Goal: Task Accomplishment & Management: Use online tool/utility

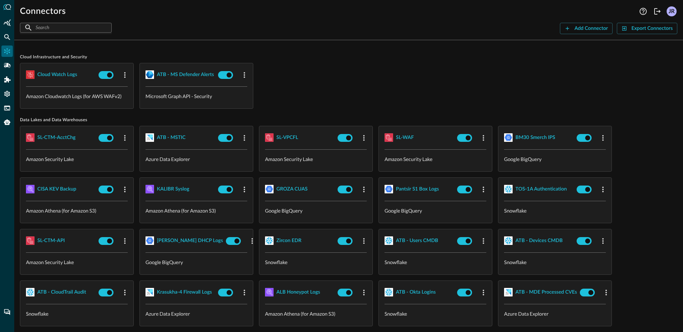
click at [363, 60] on span "Cloud Infrastructure and Security" at bounding box center [348, 57] width 657 height 6
click at [402, 84] on div "Cloud watch logs Amazon Cloudwatch Logs (for AWS WAFv2) ATB - MS Defender Alert…" at bounding box center [348, 86] width 657 height 46
click at [315, 95] on div "Cloud watch logs Amazon Cloudwatch Logs (for AWS WAFv2) ATB - MS Defender Alert…" at bounding box center [348, 86] width 657 height 46
click at [322, 91] on div "Cloud watch logs Amazon Cloudwatch Logs (for AWS WAFv2) ATB - MS Defender Alert…" at bounding box center [348, 86] width 657 height 46
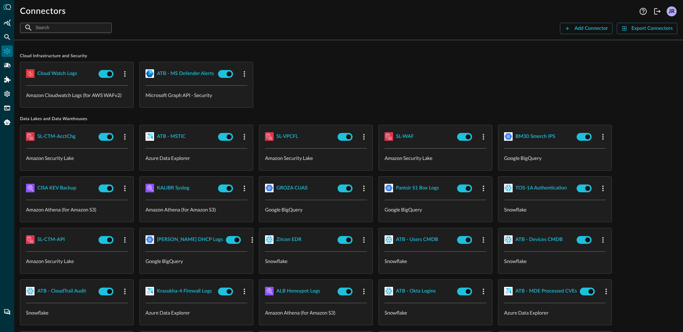
scroll to position [1, 0]
click at [528, 137] on div "BM30 Smerch IPS" at bounding box center [535, 136] width 40 height 9
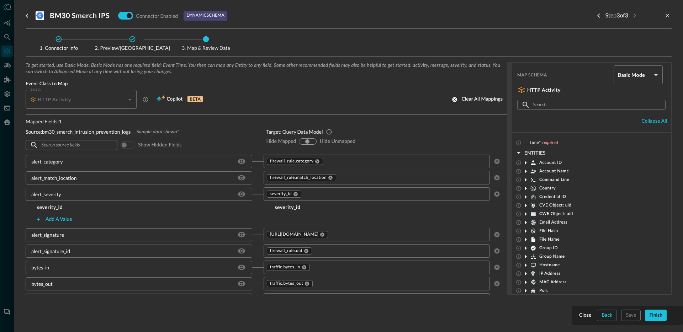
click at [349, 161] on input "text" at bounding box center [400, 161] width 152 height 9
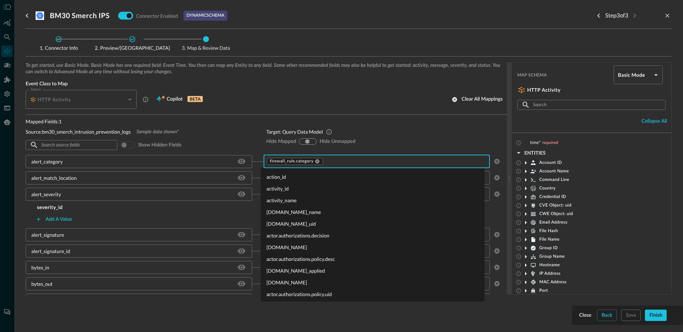
scroll to position [8727, 0]
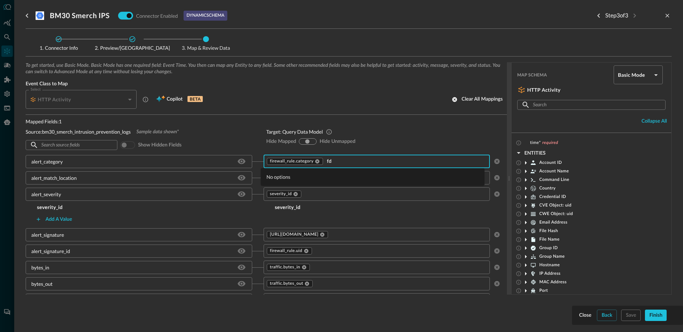
type input "f"
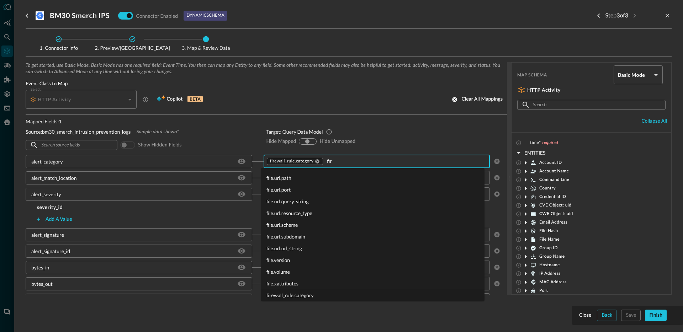
scroll to position [0, 0]
type input "f"
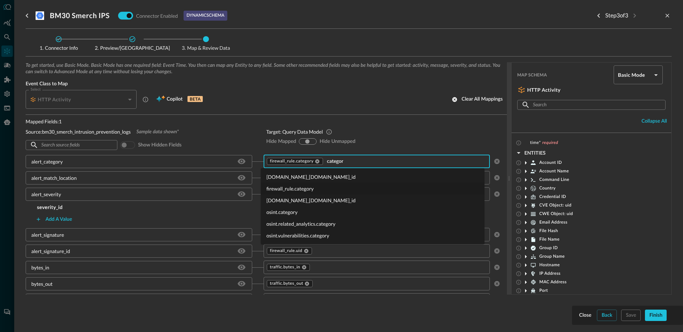
type input "category"
click at [295, 211] on li "osint.category" at bounding box center [373, 212] width 224 height 12
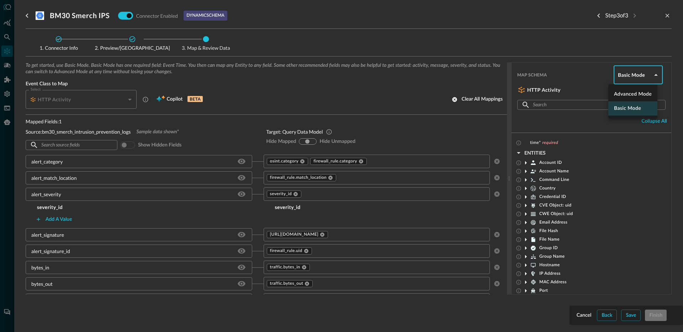
click at [622, 77] on body "Connectors Help Logout JR ​ ​ Add Connector Export Connectors Cloud Infrastruct…" at bounding box center [341, 166] width 683 height 332
click at [617, 97] on li "Advanced Mode" at bounding box center [632, 94] width 49 height 14
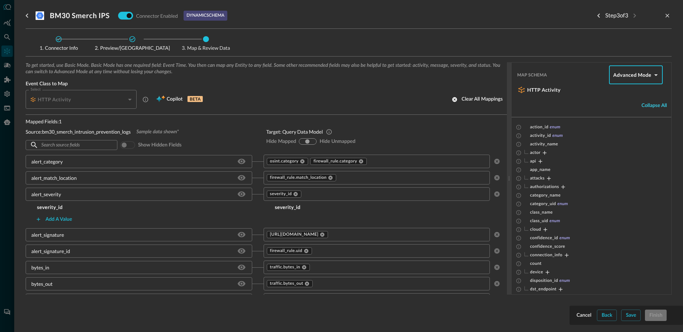
click at [641, 106] on div "Collapse all" at bounding box center [654, 105] width 26 height 9
click at [542, 153] on icon "Expand" at bounding box center [544, 153] width 6 height 6
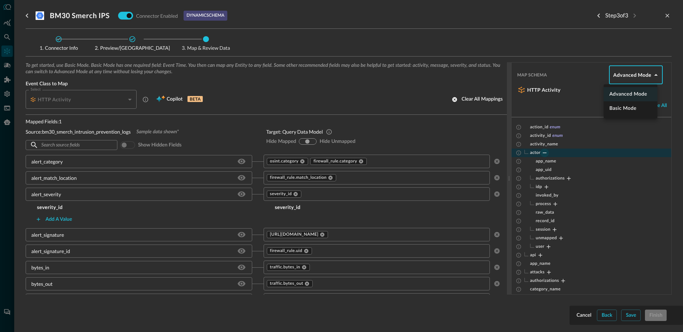
click at [634, 76] on body "Connectors Help Logout JR ​ ​ Add Connector Export Connectors Cloud Infrastruct…" at bounding box center [341, 166] width 683 height 332
click at [616, 111] on li "Basic Mode" at bounding box center [630, 108] width 54 height 14
type input "basic"
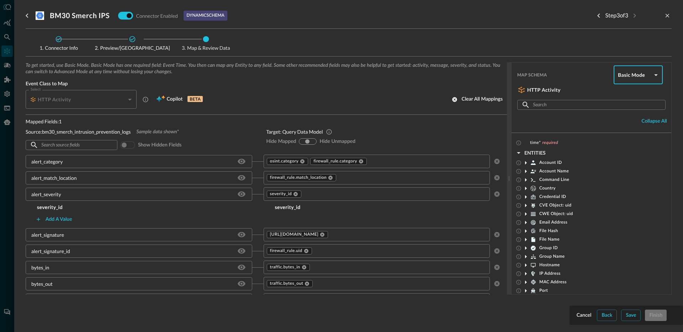
click at [528, 165] on icon at bounding box center [525, 163] width 9 height 9
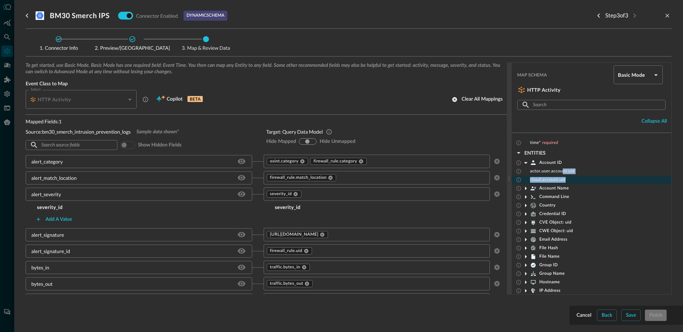
drag, startPoint x: 562, startPoint y: 171, endPoint x: 578, endPoint y: 181, distance: 18.7
click at [578, 181] on div "actor.user.account.uid cloud.account.uid" at bounding box center [591, 175] width 160 height 17
click at [569, 175] on div "actor.user.account.uid" at bounding box center [591, 171] width 160 height 9
click at [526, 162] on icon at bounding box center [526, 163] width 4 height 2
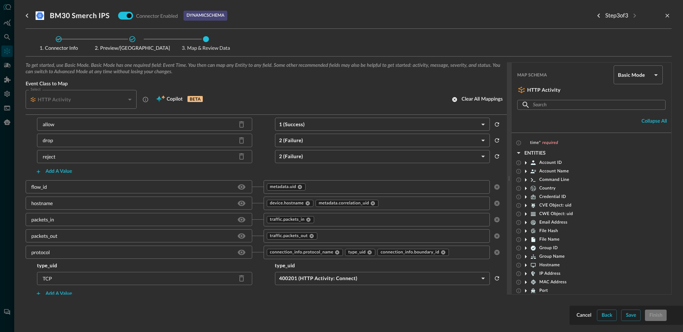
scroll to position [676, 0]
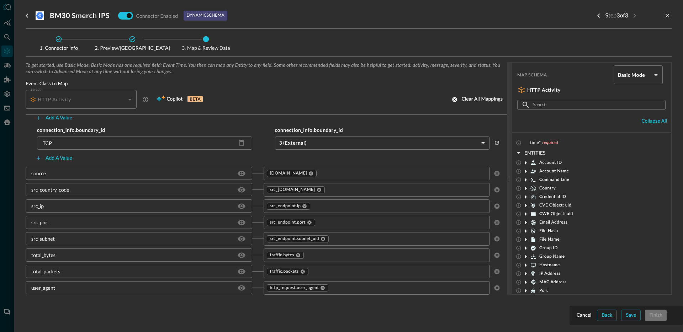
click at [586, 319] on div "Connector Info Preview/Import Fields Map & Review Data To get started, use Basi…" at bounding box center [349, 179] width 646 height 300
click at [585, 315] on div "To get started, use Basic Mode. Basic Mode has one required field: Event Time. …" at bounding box center [349, 189] width 646 height 255
click at [586, 316] on div "To get started, use Basic Mode. Basic Mode has one required field: Event Time. …" at bounding box center [349, 189] width 646 height 255
click at [584, 317] on div "Connector Info Preview/Import Fields Map & Review Data To get started, use Basi…" at bounding box center [349, 179] width 646 height 300
click at [666, 16] on icon "close-drawer" at bounding box center [667, 16] width 4 height 4
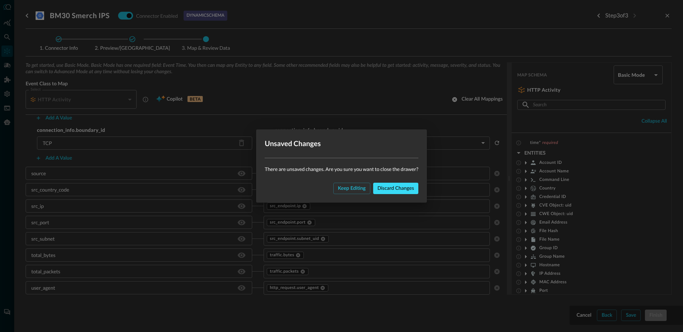
click at [394, 190] on div "Discard changes" at bounding box center [395, 188] width 37 height 9
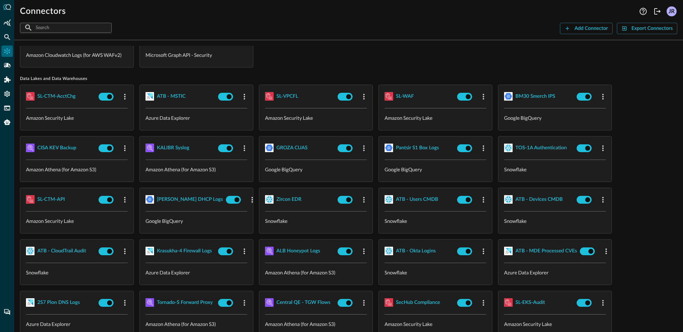
scroll to position [44, 0]
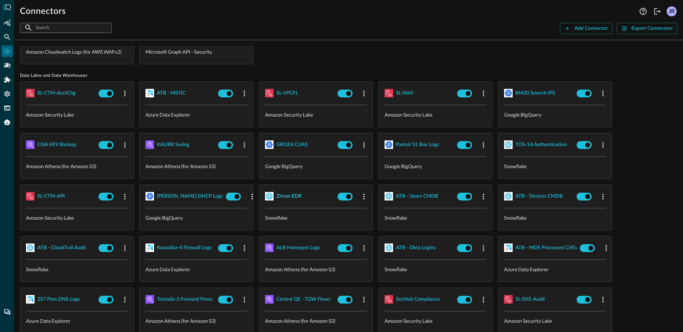
click at [296, 197] on div "Zircon EDR" at bounding box center [288, 196] width 25 height 9
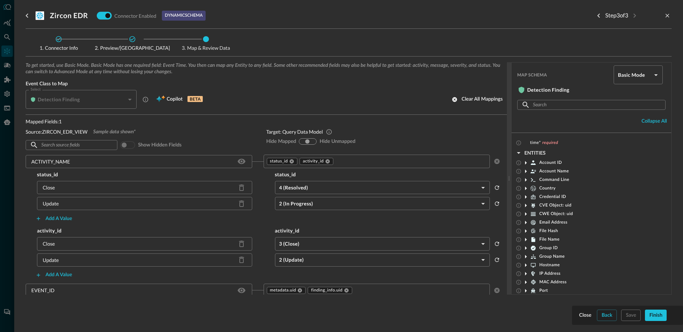
click at [608, 314] on div "To get started, use Basic Mode. Basic Mode has one required field: Event Time. …" at bounding box center [349, 189] width 646 height 255
click at [599, 17] on icon "Previous step" at bounding box center [598, 15] width 9 height 9
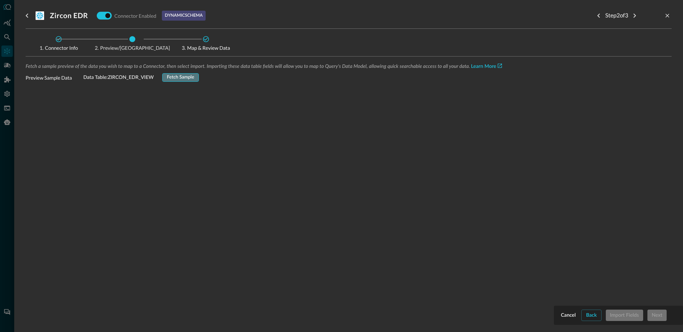
click at [191, 76] on div "Fetch Sample" at bounding box center [180, 78] width 27 height 8
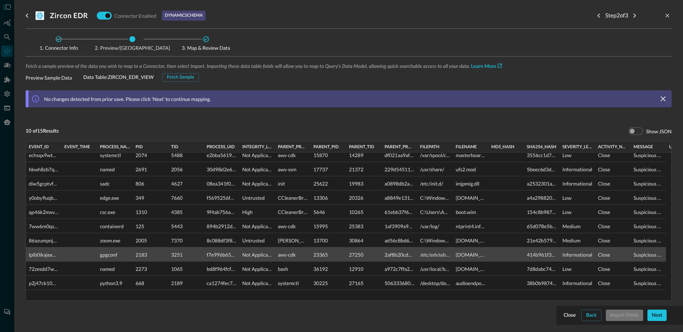
scroll to position [71, 0]
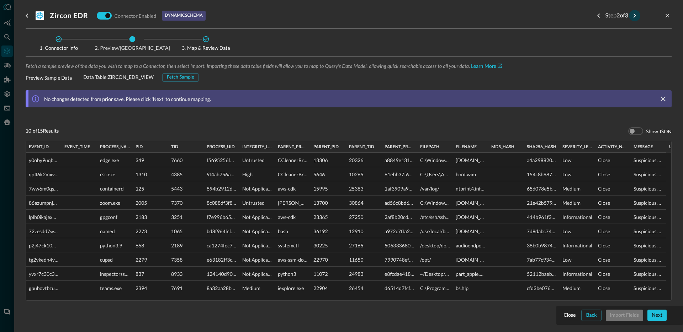
click at [630, 18] on icon "Next step" at bounding box center [634, 15] width 9 height 9
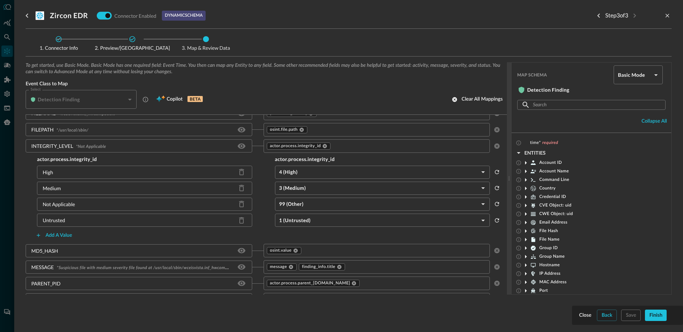
scroll to position [208, 0]
click at [665, 18] on icon "close-drawer" at bounding box center [667, 15] width 6 height 6
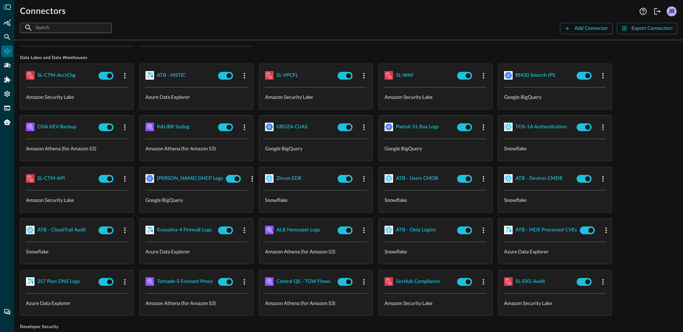
scroll to position [164, 0]
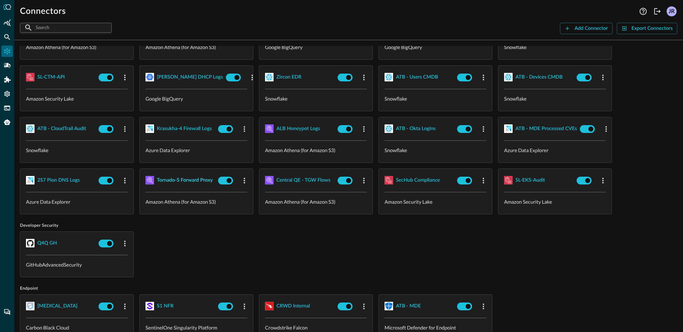
click at [196, 180] on div "Tornado-S Forward Proxy" at bounding box center [185, 180] width 56 height 9
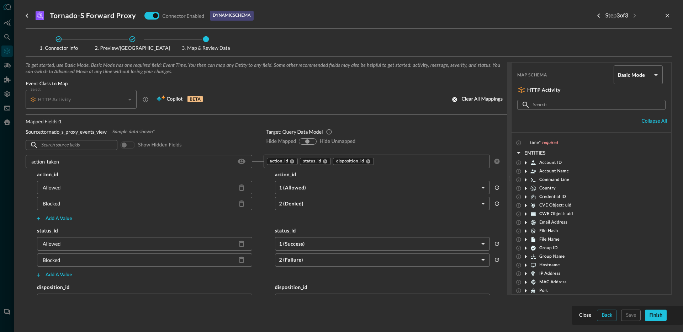
click at [239, 136] on div "Mapped Fields: 1 Source: tornado_s_proxy_events_view Sample data shown* ​ ​ Sho…" at bounding box center [140, 135] width 229 height 34
click at [306, 141] on input "show-all" at bounding box center [307, 141] width 4 height 4
click at [310, 141] on input "hide-unmapped" at bounding box center [312, 141] width 4 height 4
radio input "true"
click at [300, 141] on input "hide-mapped" at bounding box center [302, 141] width 4 height 4
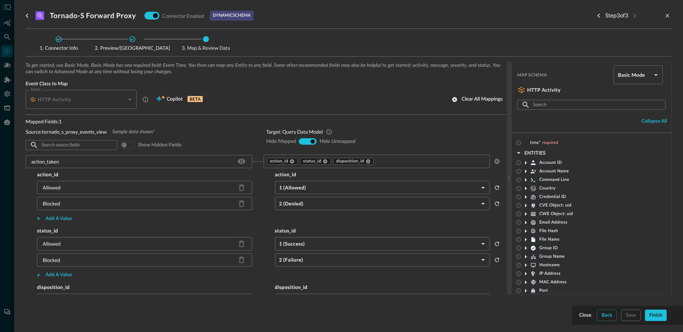
radio input "true"
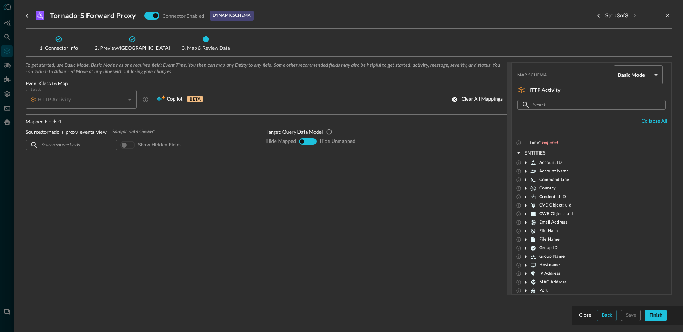
click at [309, 142] on input "show-all" at bounding box center [307, 141] width 4 height 4
radio input "true"
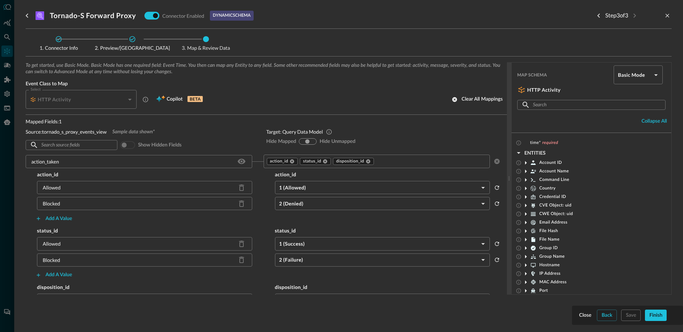
click at [313, 141] on div "hide-mapped show-all hide-unmapped" at bounding box center [308, 141] width 18 height 6
click at [310, 141] on input "hide-unmapped" at bounding box center [312, 141] width 4 height 4
radio input "true"
click at [301, 141] on div "hide-mapped" at bounding box center [302, 142] width 5 height 6
click at [300, 141] on input "hide-mapped" at bounding box center [302, 141] width 4 height 4
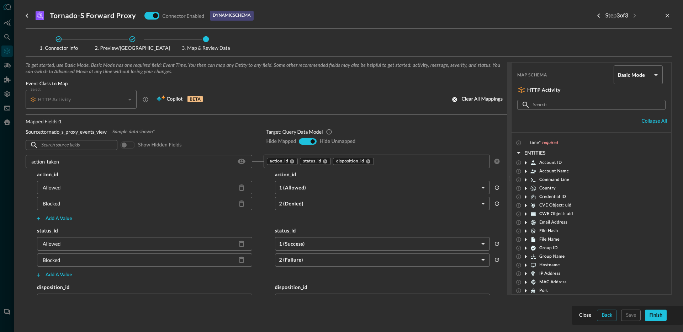
radio input "true"
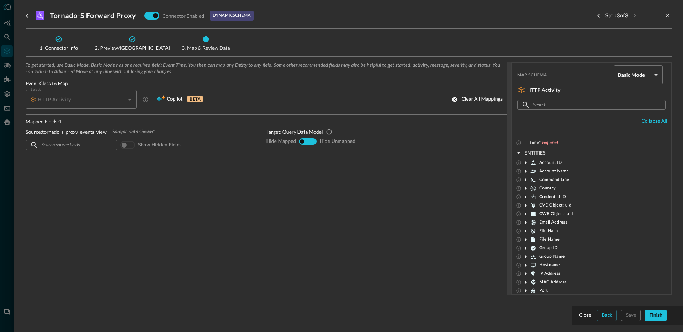
click at [305, 141] on div "hide-mapped" at bounding box center [302, 142] width 5 height 6
click at [305, 141] on input "show-all" at bounding box center [307, 141] width 4 height 4
radio input "true"
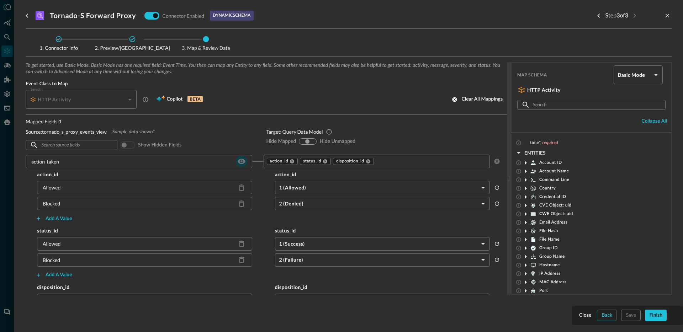
click at [237, 161] on icon "Hide/Show source field" at bounding box center [241, 161] width 9 height 9
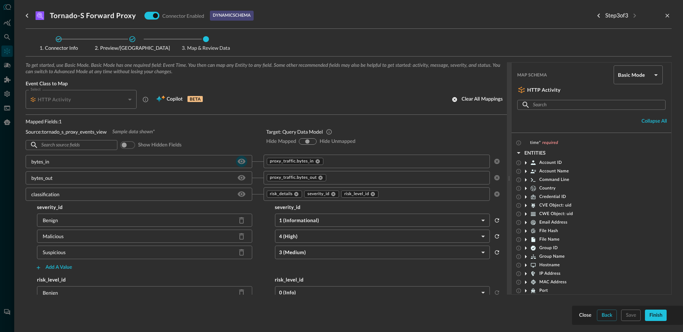
click at [239, 162] on icon "Hide/Show source field" at bounding box center [241, 161] width 9 height 9
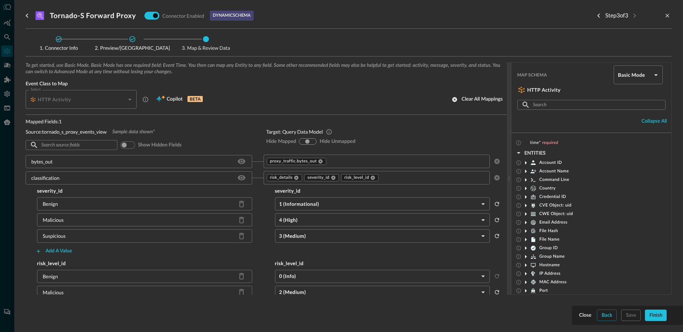
click at [239, 162] on icon "Hide/Show source field" at bounding box center [241, 161] width 9 height 9
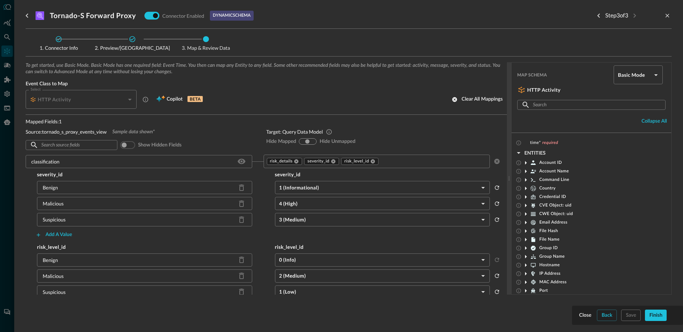
click at [239, 162] on icon "Hide/Show source field" at bounding box center [241, 161] width 9 height 9
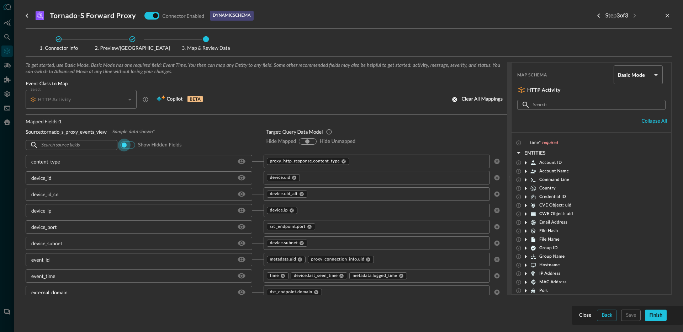
click at [127, 145] on input "checkbox" at bounding box center [123, 144] width 39 height 13
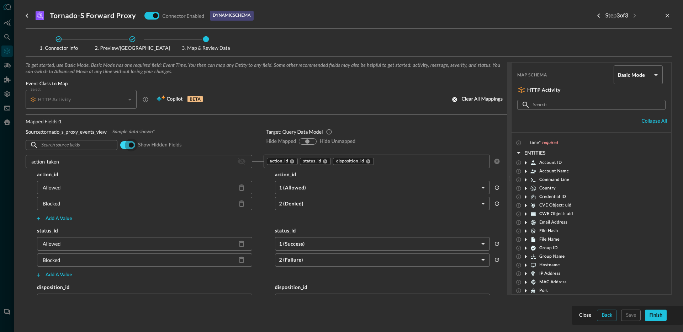
click at [127, 145] on input "checkbox" at bounding box center [130, 144] width 39 height 13
checkbox input "false"
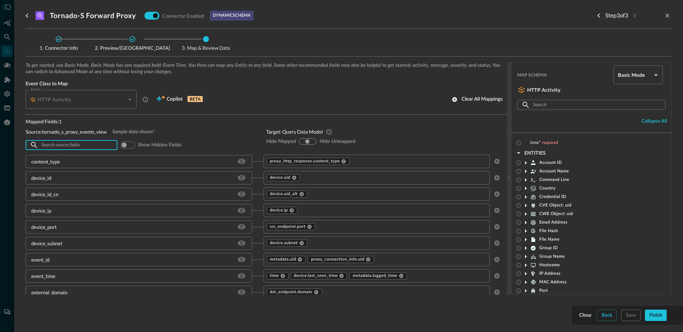
click at [73, 144] on input "text" at bounding box center [71, 145] width 60 height 13
click at [667, 15] on icon "close-drawer" at bounding box center [667, 15] width 6 height 6
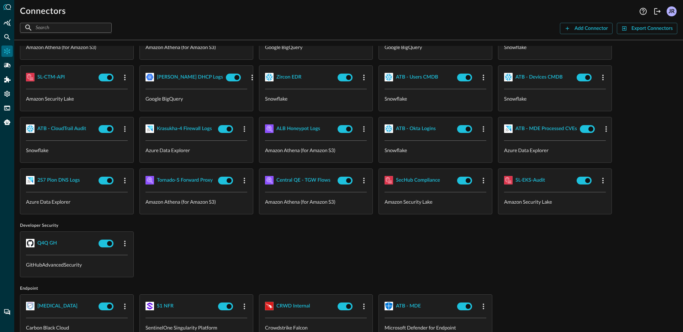
click at [324, 252] on div "Q4Q GH GitHubAdvancedSecurity" at bounding box center [348, 254] width 657 height 46
click at [318, 252] on div "Q4Q GH GitHubAdvancedSecurity" at bounding box center [348, 254] width 657 height 46
click at [7, 66] on icon "Pipelines" at bounding box center [7, 65] width 7 height 5
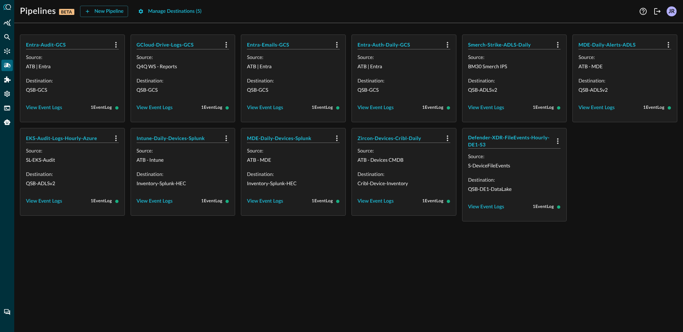
click at [277, 267] on div "Entra-Audit-GCS Source: ATB | Entra Destination: QSB-GCS View Event Logs 1 Even…" at bounding box center [348, 180] width 668 height 303
click at [211, 263] on div "Entra-Audit-GCS Source: ATB | Entra Destination: QSB-GCS View Event Logs 1 Even…" at bounding box center [348, 180] width 668 height 303
click at [200, 216] on div "Intune-Daily-Devices-Splunk Source: ATB - Intune Destination: Inventory-Splunk-…" at bounding box center [182, 174] width 105 height 93
drag, startPoint x: 235, startPoint y: 235, endPoint x: 232, endPoint y: 232, distance: 4.0
click at [235, 235] on div "Entra-Audit-GCS Source: ATB | Entra Destination: QSB-GCS View Event Logs 1 Even…" at bounding box center [348, 180] width 668 height 303
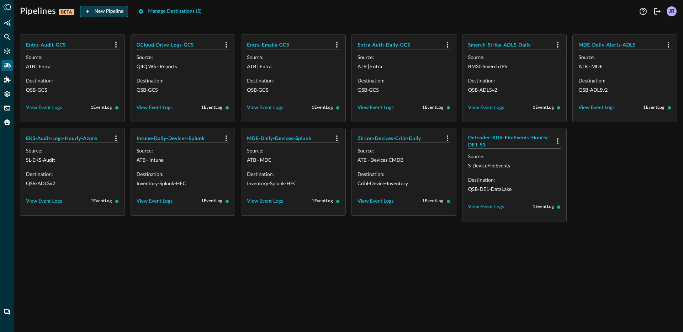
click at [106, 9] on div "New Pipeline" at bounding box center [109, 11] width 29 height 9
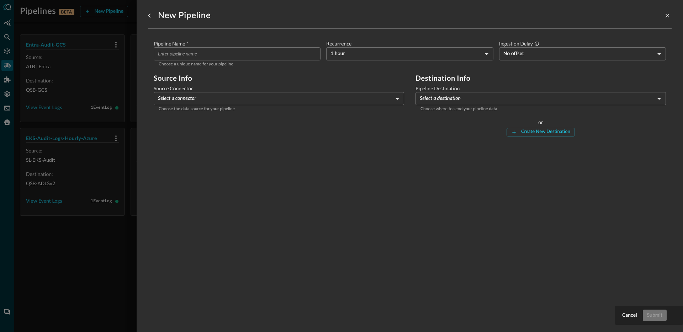
click at [219, 52] on input "Pipeline Name   *" at bounding box center [239, 53] width 162 height 13
click at [353, 54] on body "Pipelines BETA New Pipeline Manage Destinations ( 5 ) Help Logout JR Entra-Audi…" at bounding box center [341, 166] width 683 height 332
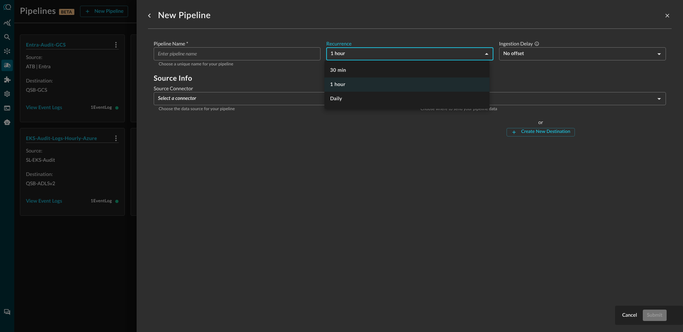
click at [291, 86] on div at bounding box center [341, 166] width 683 height 332
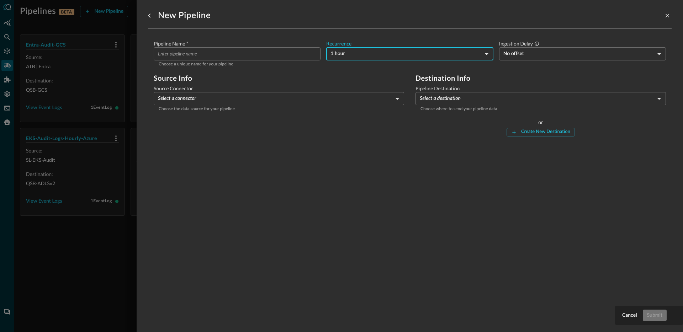
click at [536, 53] on body "Pipelines BETA New Pipeline Manage Destinations ( 5 ) Help Logout JR Entra-Audi…" at bounding box center [341, 166] width 683 height 332
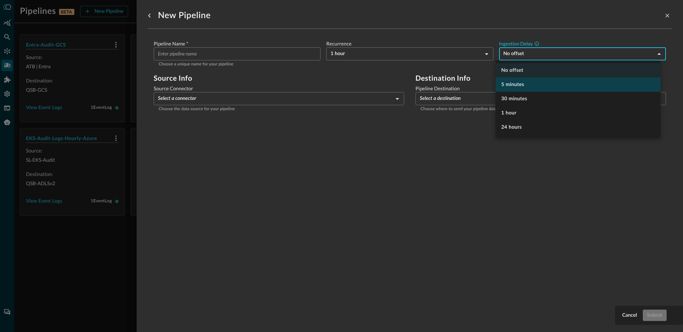
click at [526, 81] on li "5 minutes" at bounding box center [577, 84] width 165 height 14
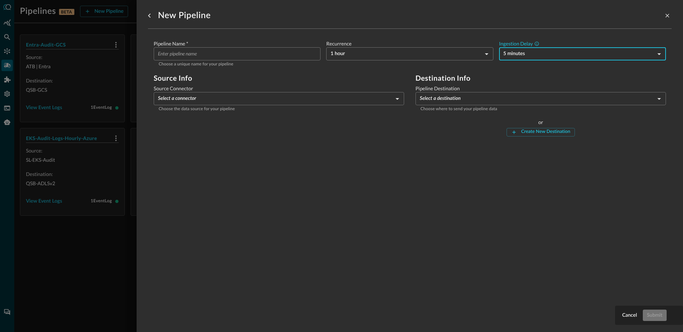
click at [533, 55] on body "Pipelines BETA New Pipeline Manage Destinations ( 5 ) Help Logout JR Entra-Audi…" at bounding box center [341, 166] width 683 height 332
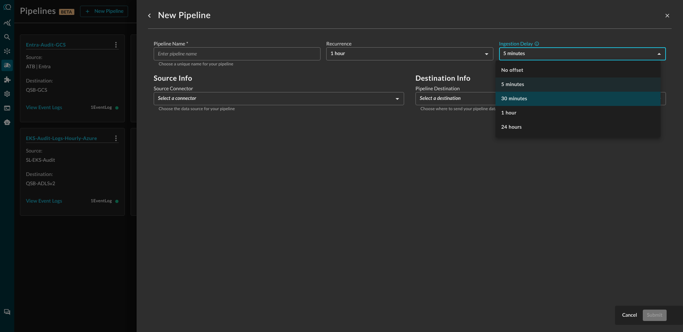
click at [530, 101] on li "30 minutes" at bounding box center [577, 99] width 165 height 14
type input "1800"
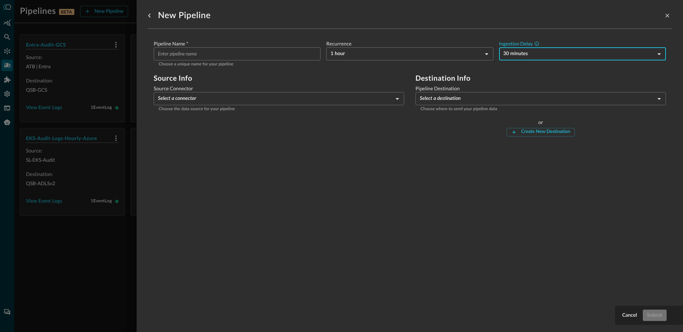
click at [339, 82] on h2 "Source Info" at bounding box center [279, 78] width 250 height 9
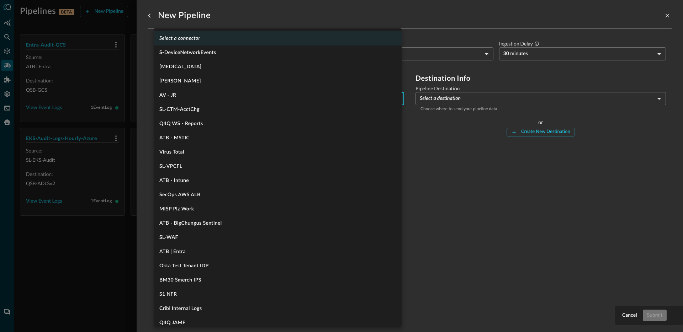
click at [263, 102] on body "Pipelines BETA New Pipeline Manage Destinations ( 5 ) Help Logout JR Entra-Audi…" at bounding box center [341, 166] width 683 height 332
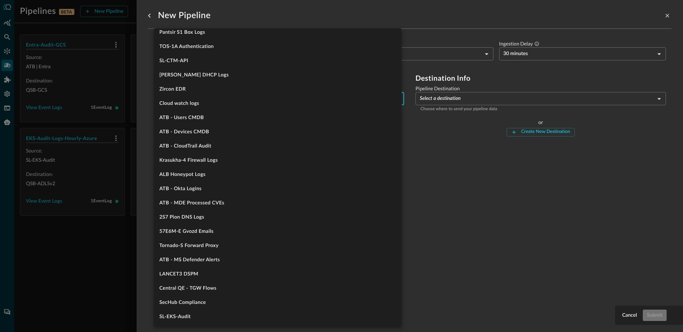
scroll to position [604, 0]
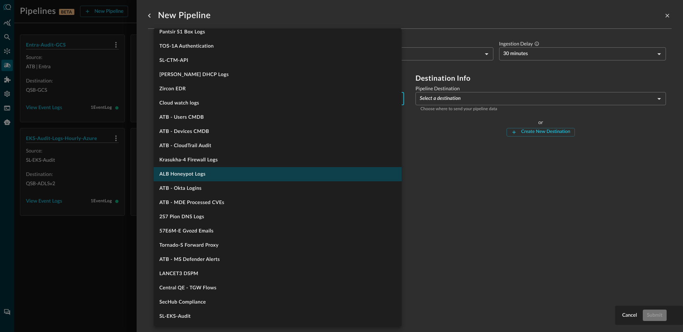
click at [254, 175] on li "ALB Honeypot Logs" at bounding box center [278, 174] width 248 height 14
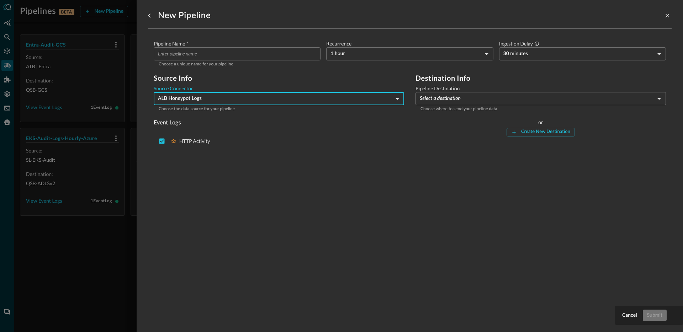
click at [368, 172] on div "New Pipeline Pipeline Name   * ​ Choose a unique name for your pipeline Recurre…" at bounding box center [409, 161] width 523 height 323
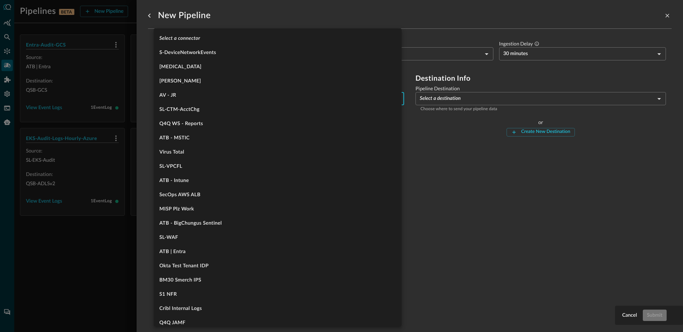
click at [205, 100] on body "Pipelines BETA New Pipeline Manage Destinations ( 5 ) Help Logout JR Entra-Audi…" at bounding box center [341, 166] width 683 height 332
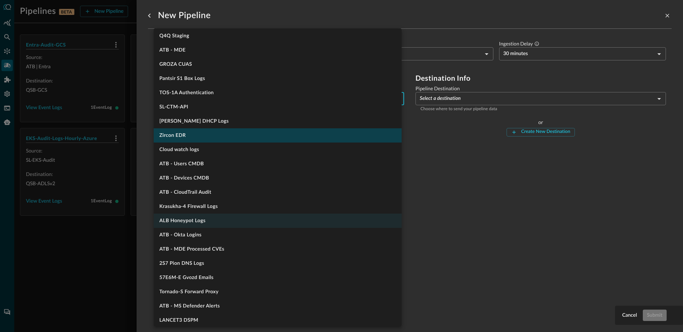
scroll to position [553, 0]
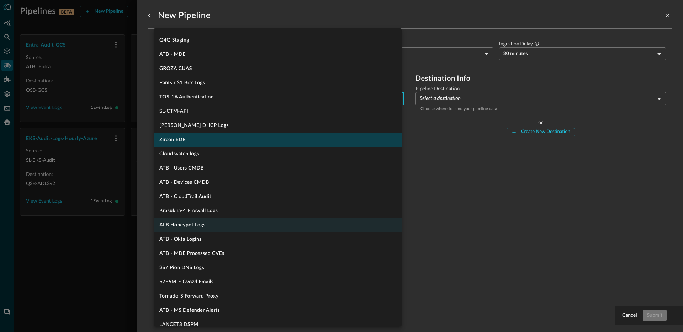
click at [198, 144] on li "Zircon EDR" at bounding box center [278, 140] width 248 height 14
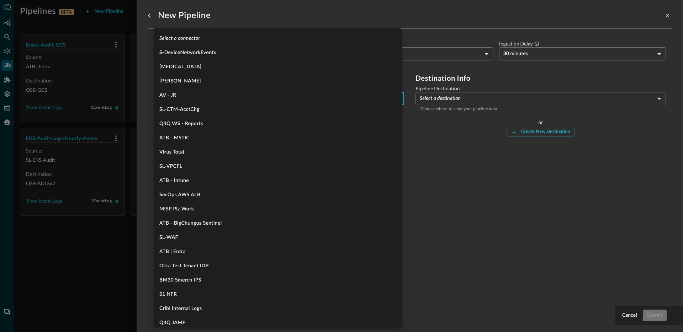
click at [210, 98] on body "Pipelines BETA New Pipeline Manage Destinations ( 5 ) Help Logout JR Entra-Audi…" at bounding box center [341, 166] width 683 height 332
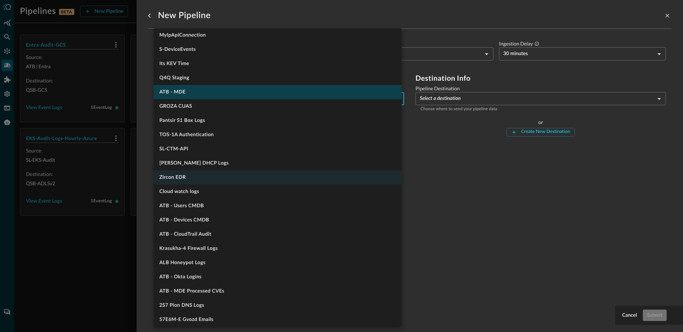
click at [203, 92] on li "ATB - MDE" at bounding box center [278, 92] width 248 height 14
type input "1329"
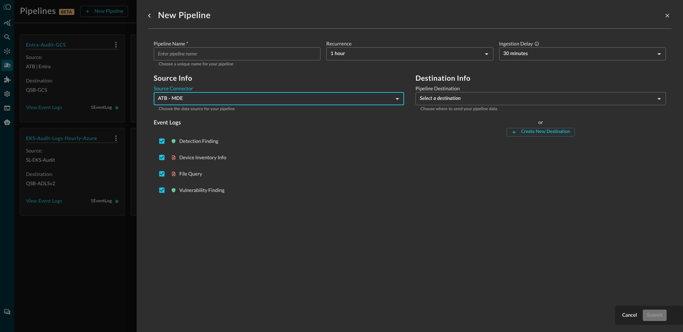
click at [456, 149] on div "Destination Info Pipeline Destination Select a destination ​ Choose where to se…" at bounding box center [540, 137] width 250 height 127
click at [442, 91] on label "Pipeline Destination" at bounding box center [540, 88] width 250 height 7
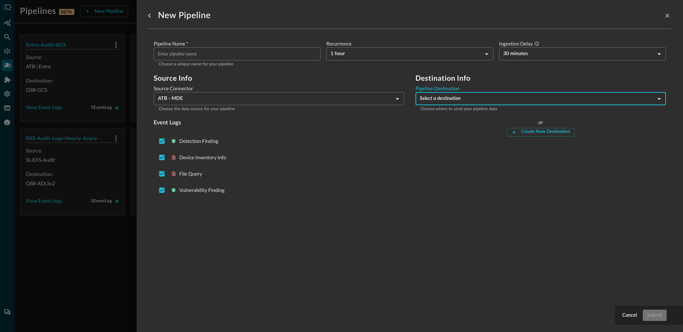
click at [443, 96] on body "Pipelines BETA New Pipeline Manage Destinations ( 5 ) Help Logout JR Entra-Audi…" at bounding box center [341, 166] width 683 height 332
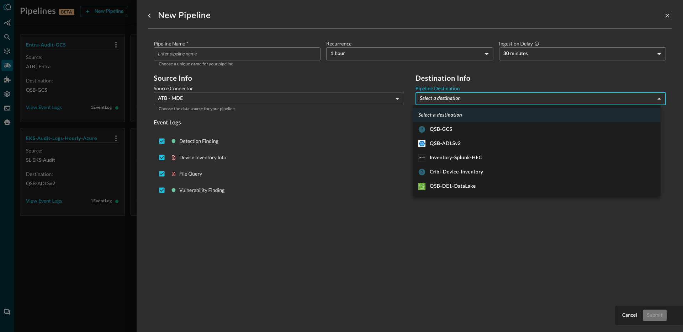
click at [458, 225] on div at bounding box center [341, 166] width 683 height 332
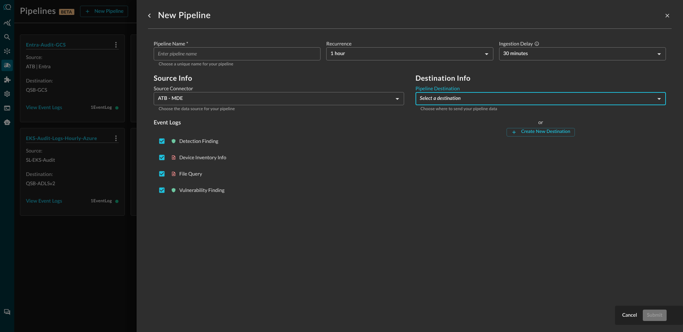
click at [521, 126] on div "or Create New Destination" at bounding box center [540, 127] width 250 height 17
click at [524, 131] on div "Create New Destination" at bounding box center [545, 132] width 49 height 8
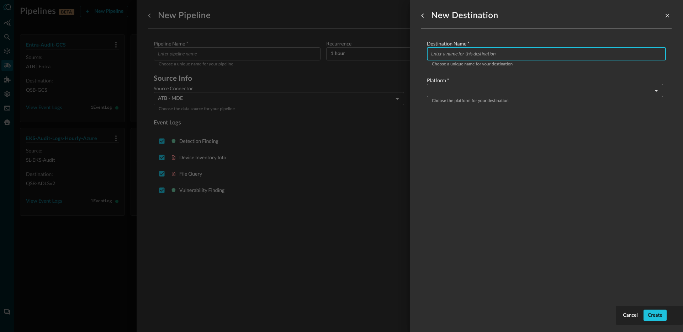
click at [496, 55] on input "Configure pipeline destination" at bounding box center [548, 53] width 235 height 13
type input "a"
click at [468, 90] on body "Pipelines BETA New Pipeline Manage Destinations ( 5 ) Help Logout JR Entra-Audi…" at bounding box center [341, 166] width 683 height 332
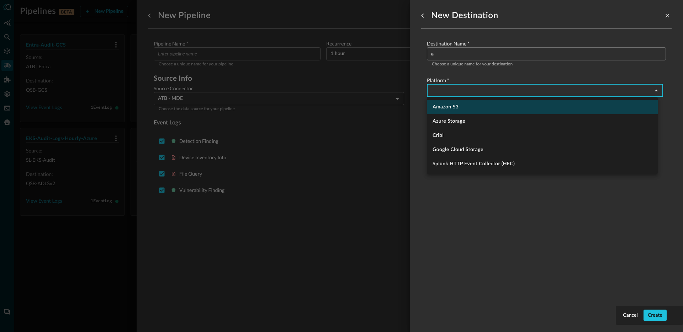
click at [468, 112] on li "Amazon S3" at bounding box center [542, 107] width 231 height 14
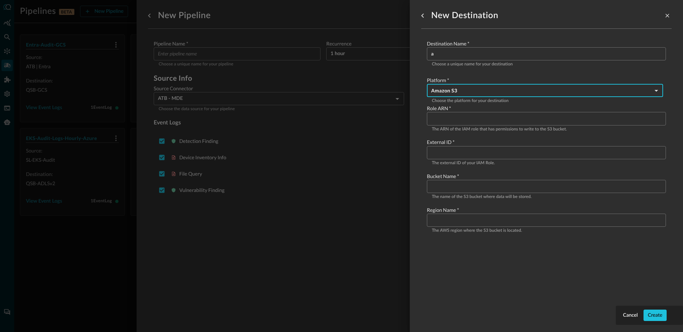
click at [472, 93] on body "Pipelines BETA New Pipeline Manage Destinations ( 5 ) Help Logout JR Entra-Audi…" at bounding box center [341, 166] width 683 height 332
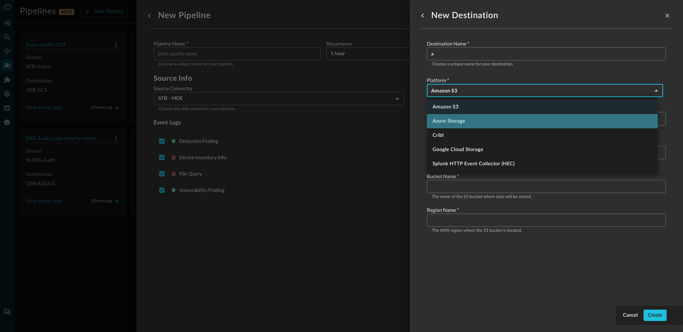
click at [465, 121] on li "Azure Storage" at bounding box center [542, 121] width 231 height 14
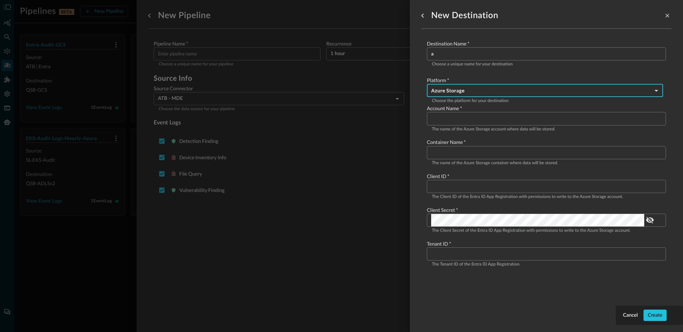
click at [476, 95] on body "Pipelines BETA New Pipeline Manage Destinations ( 5 ) Help Logout JR Entra-Audi…" at bounding box center [341, 166] width 683 height 332
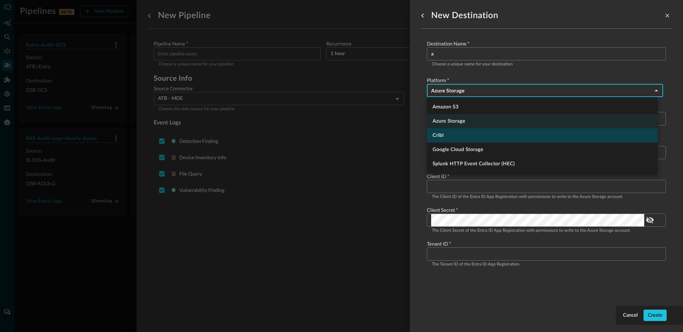
click at [465, 137] on li "Cribl" at bounding box center [542, 135] width 231 height 14
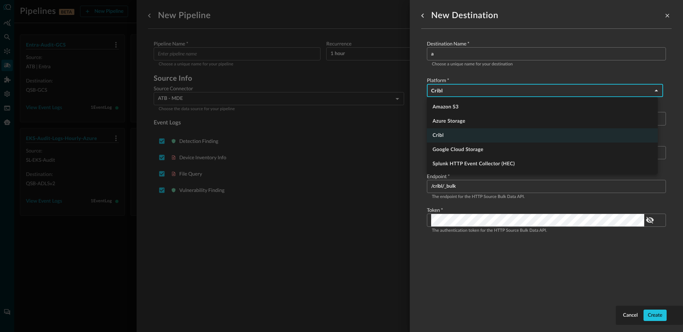
click at [485, 91] on body "Pipelines BETA New Pipeline Manage Destinations ( 5 ) Help Logout JR Entra-Audi…" at bounding box center [341, 166] width 683 height 332
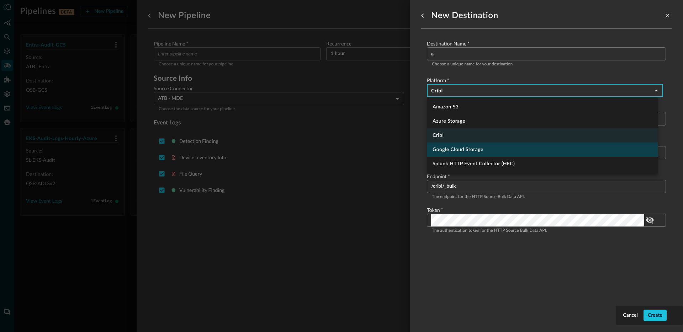
click at [460, 152] on li "Google Cloud Storage" at bounding box center [542, 150] width 231 height 14
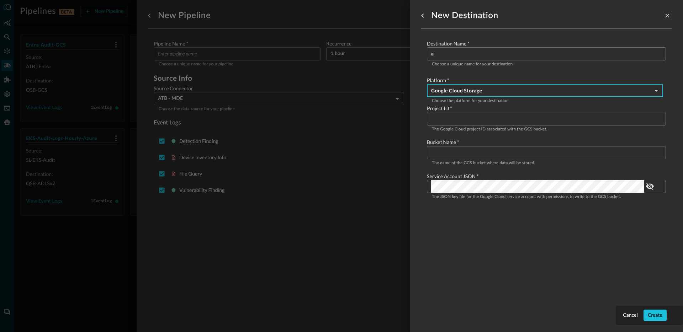
click at [465, 93] on body "Pipelines BETA New Pipeline Manage Destinations ( 5 ) Help Logout JR Entra-Audi…" at bounding box center [341, 166] width 683 height 332
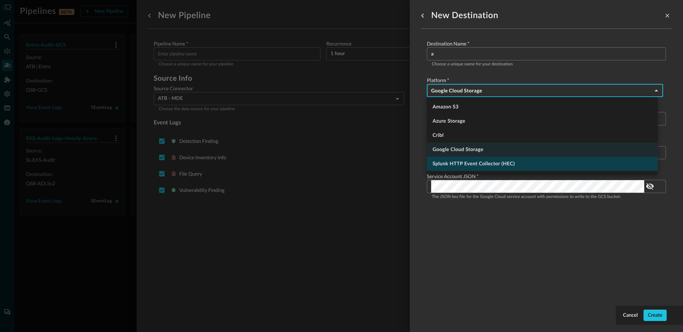
click at [461, 160] on li "Splunk HTTP Event Collector (HEC)" at bounding box center [542, 164] width 231 height 14
type input "splunk_hec"
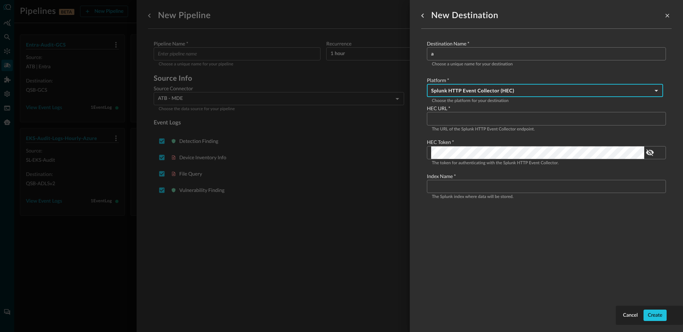
click at [367, 172] on div at bounding box center [341, 166] width 683 height 332
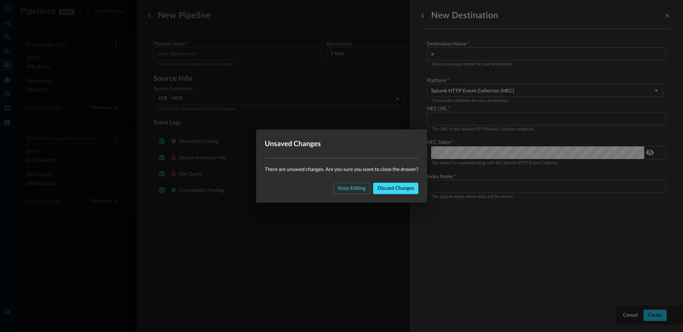
click at [383, 189] on div "Discard changes" at bounding box center [395, 188] width 37 height 9
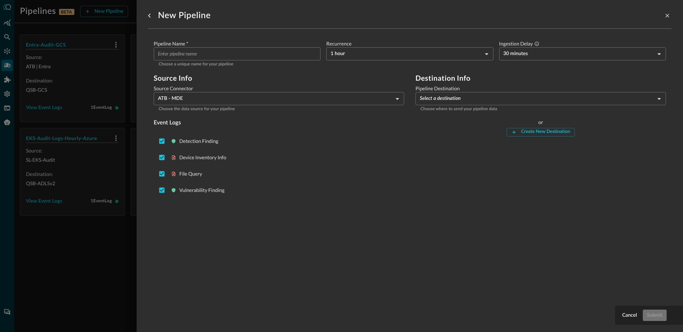
click at [666, 16] on div "Cancel Submit New Pipeline Pipeline Name   * ​ Choose a unique name for your pi…" at bounding box center [410, 166] width 546 height 332
click at [665, 16] on icon "close-drawer" at bounding box center [667, 16] width 4 height 4
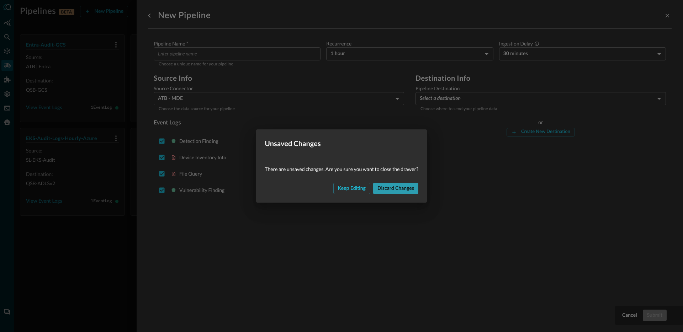
click at [386, 191] on div "Discard changes" at bounding box center [395, 188] width 37 height 9
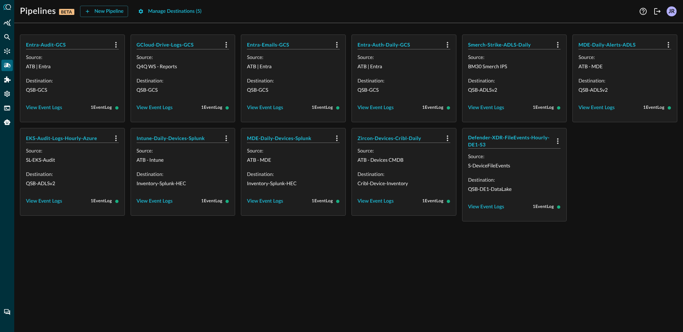
click at [295, 282] on div "Entra-Audit-GCS Source: ATB | Entra Destination: QSB-GCS View Event Logs 1 Even…" at bounding box center [348, 180] width 668 height 303
click at [219, 276] on div "Entra-Audit-GCS Source: ATB | Entra Destination: QSB-GCS View Event Logs 1 Even…" at bounding box center [348, 180] width 668 height 303
click at [212, 270] on div "Entra-Audit-GCS Source: ATB | Entra Destination: QSB-GCS View Event Logs 1 Even…" at bounding box center [348, 180] width 668 height 303
